Goal: Task Accomplishment & Management: Complete application form

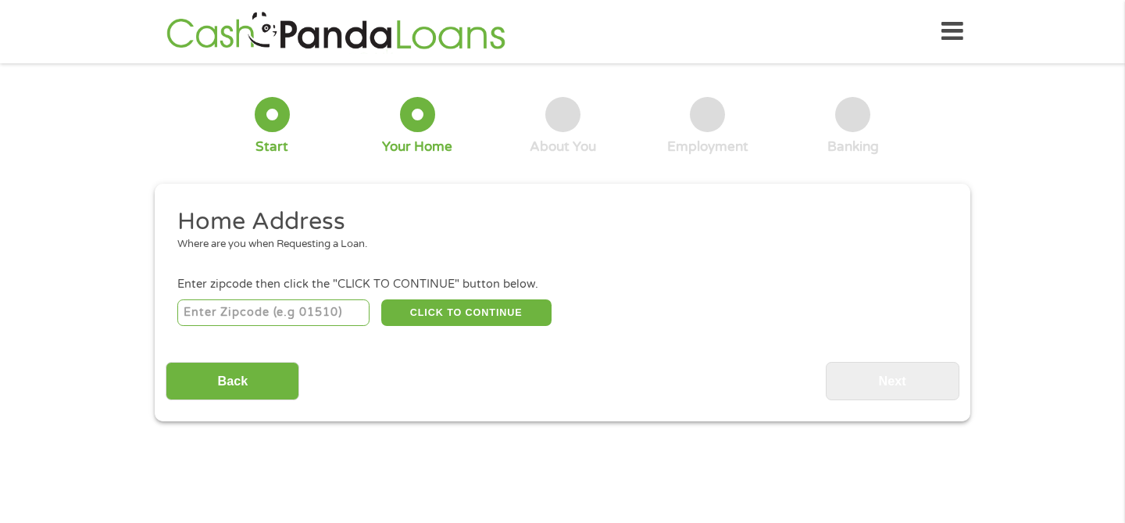
click at [326, 316] on input "number" at bounding box center [273, 312] width 193 height 27
type input "53558"
select select "[US_STATE]"
click at [448, 315] on button "CLICK TO CONTINUE" at bounding box center [466, 312] width 170 height 27
type input "53558"
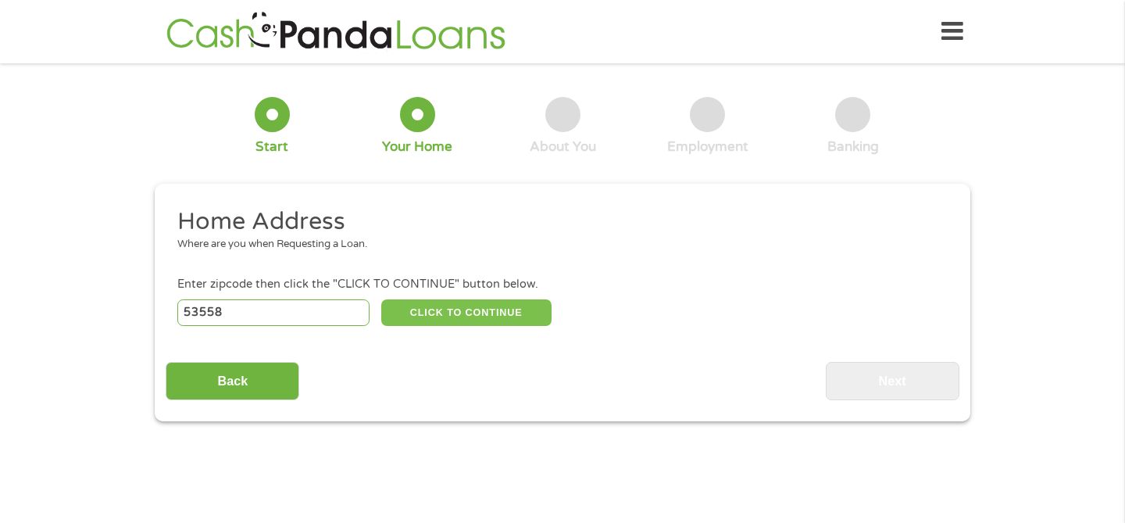
type input "Mc [PERSON_NAME]"
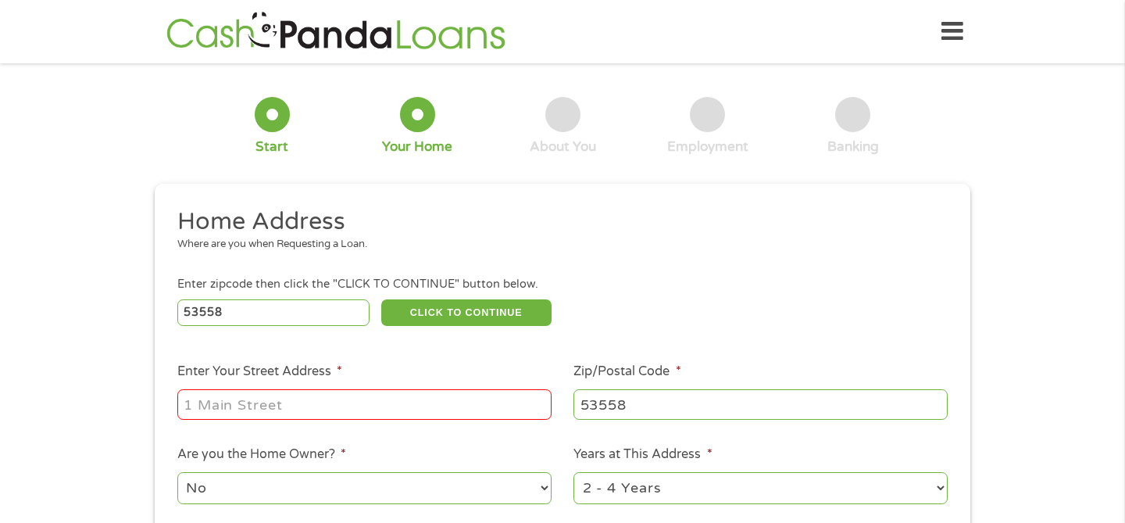
click at [380, 402] on input "Enter Your Street Address *" at bounding box center [364, 404] width 374 height 30
type input "[STREET_ADDRESS]"
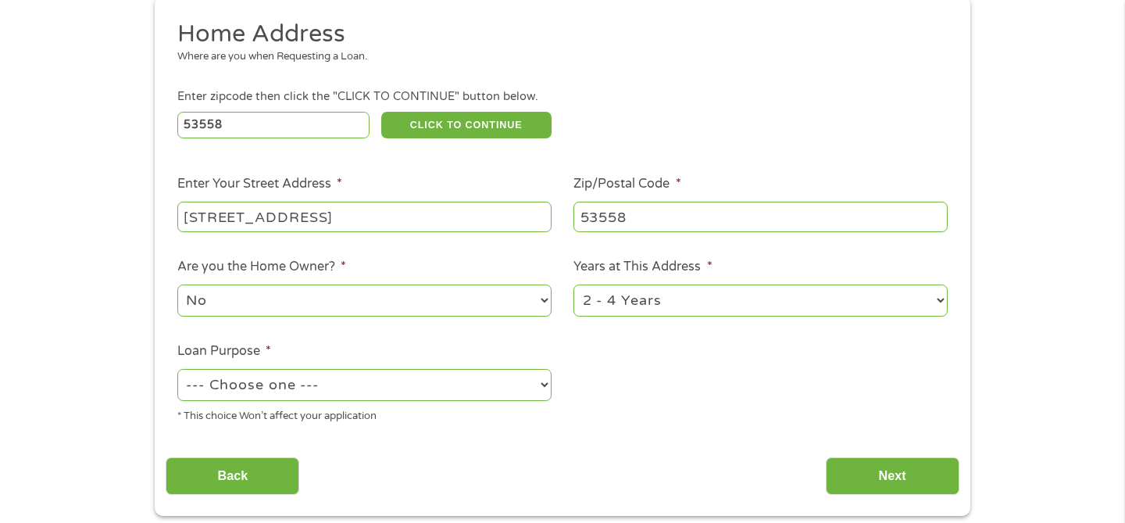
scroll to position [189, 0]
